Goal: Download file/media

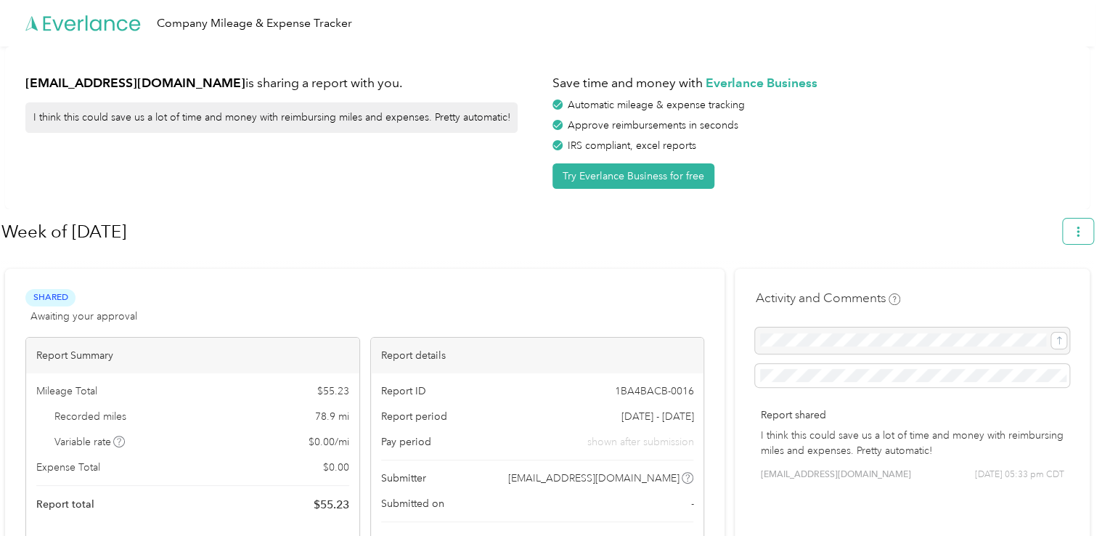
click at [1083, 230] on icon "button" at bounding box center [1078, 231] width 10 height 10
click at [1045, 292] on span "Download" at bounding box center [1044, 299] width 48 height 15
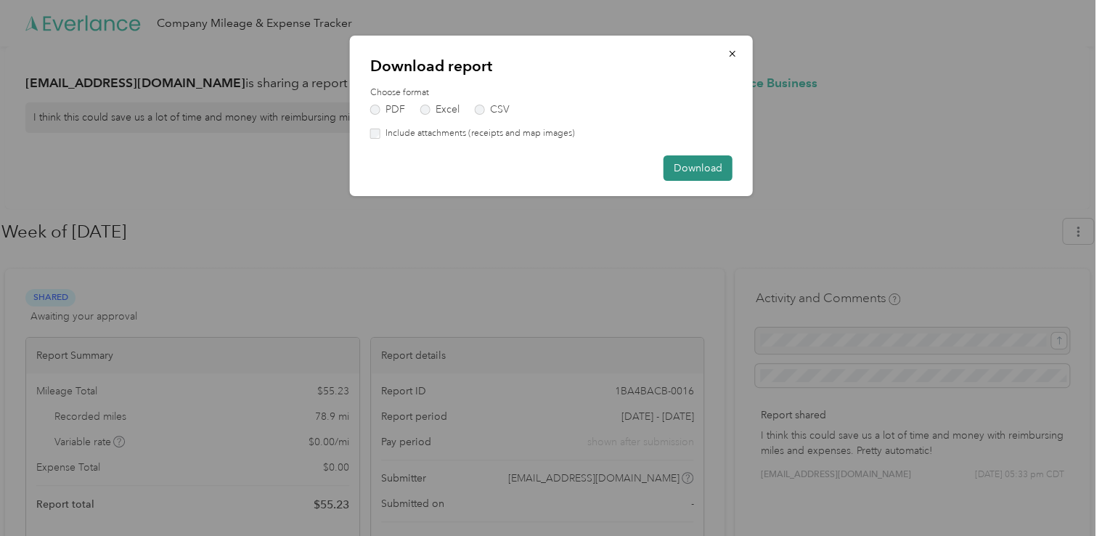
click at [686, 169] on button "Download" at bounding box center [697, 167] width 69 height 25
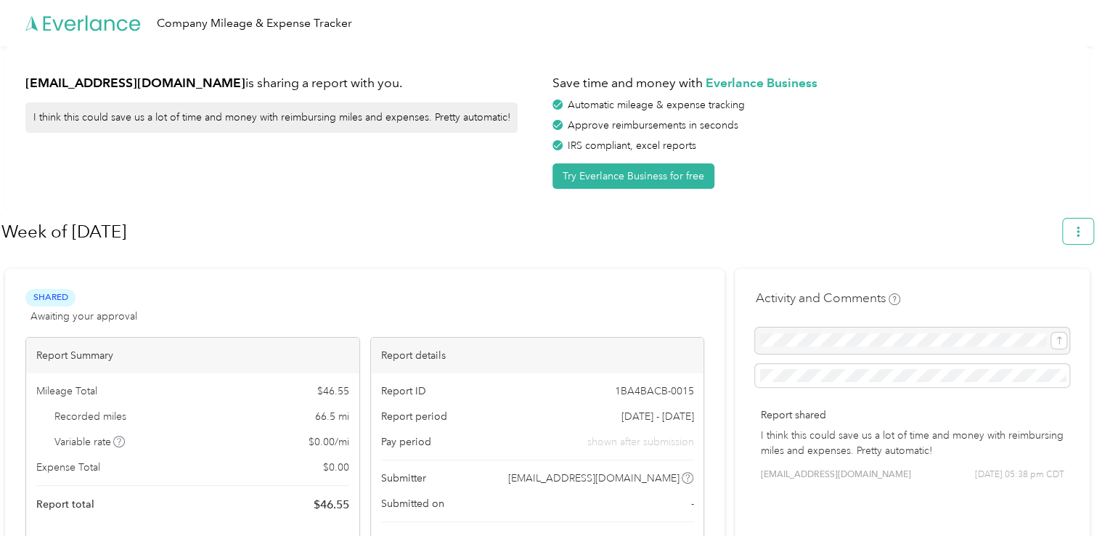
click at [1082, 235] on icon "button" at bounding box center [1078, 231] width 10 height 10
click at [1048, 292] on span "Download" at bounding box center [1044, 299] width 48 height 15
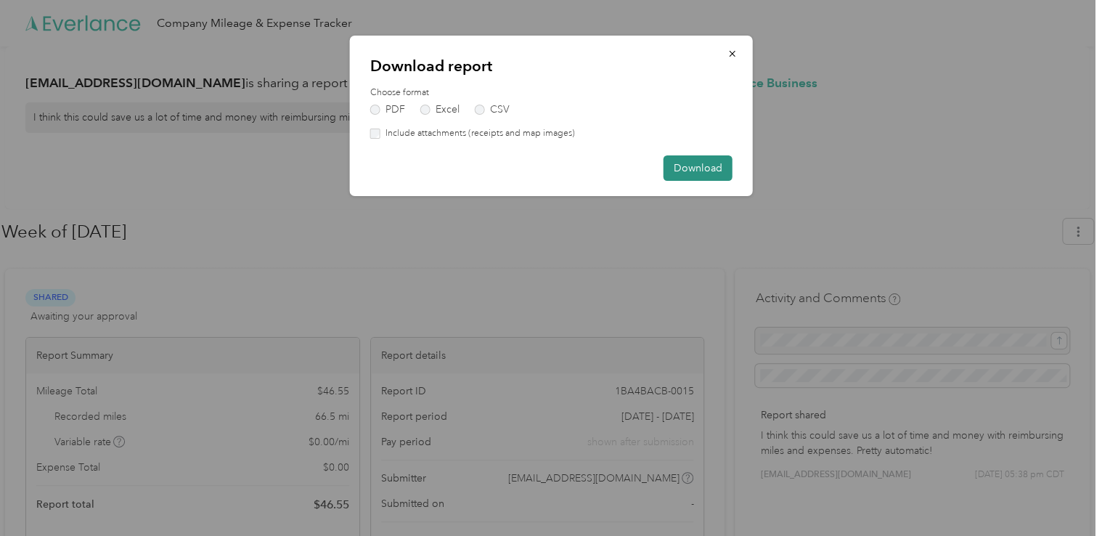
click at [684, 170] on button "Download" at bounding box center [697, 167] width 69 height 25
